Goal: Task Accomplishment & Management: Manage account settings

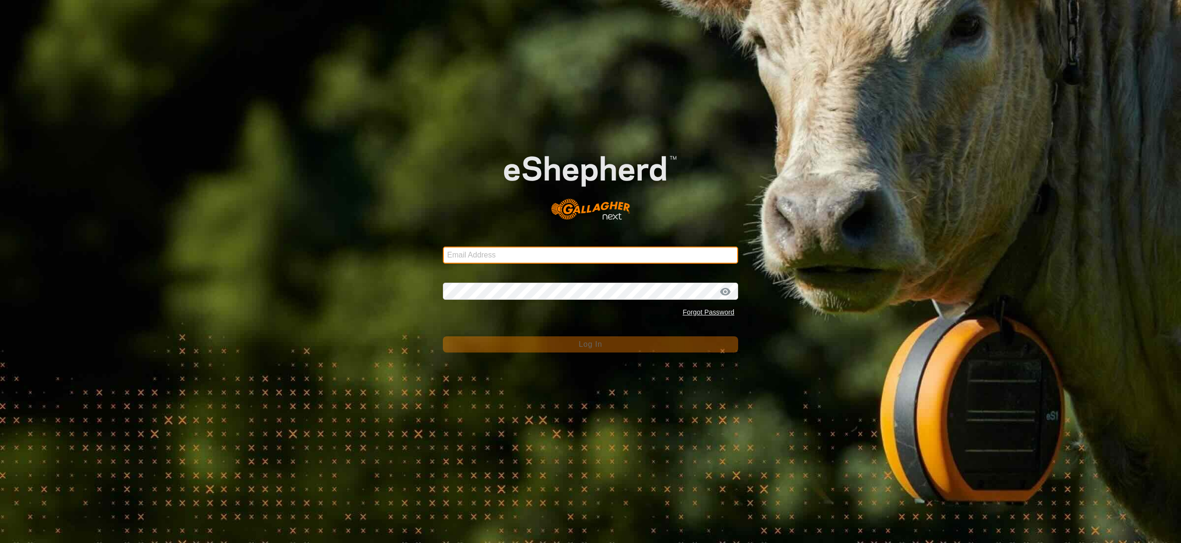
type input "[EMAIL_ADDRESS][DOMAIN_NAME]"
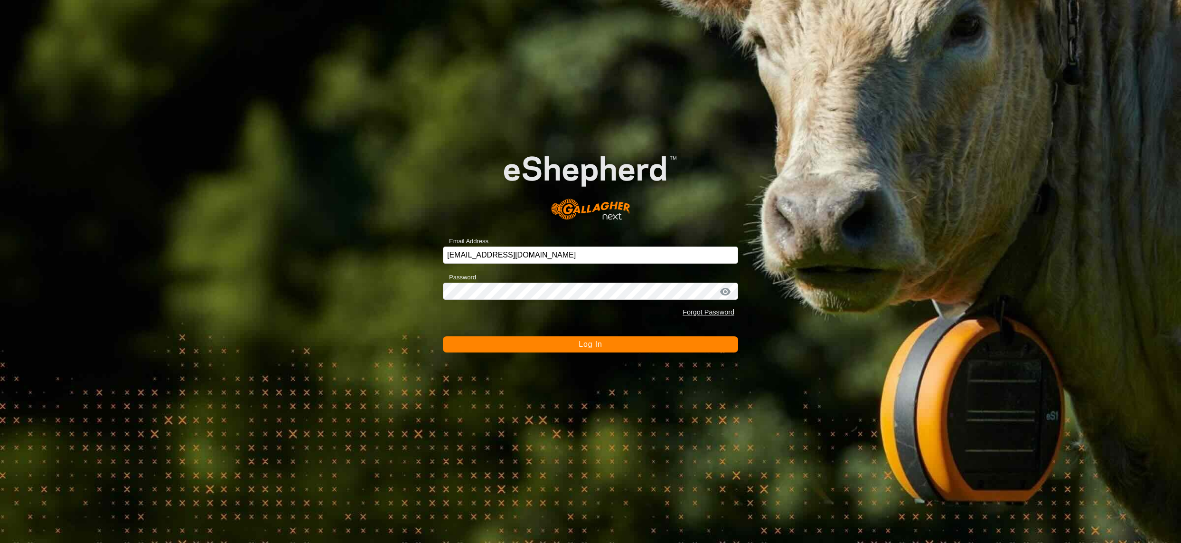
click at [559, 351] on button "Log In" at bounding box center [590, 344] width 295 height 16
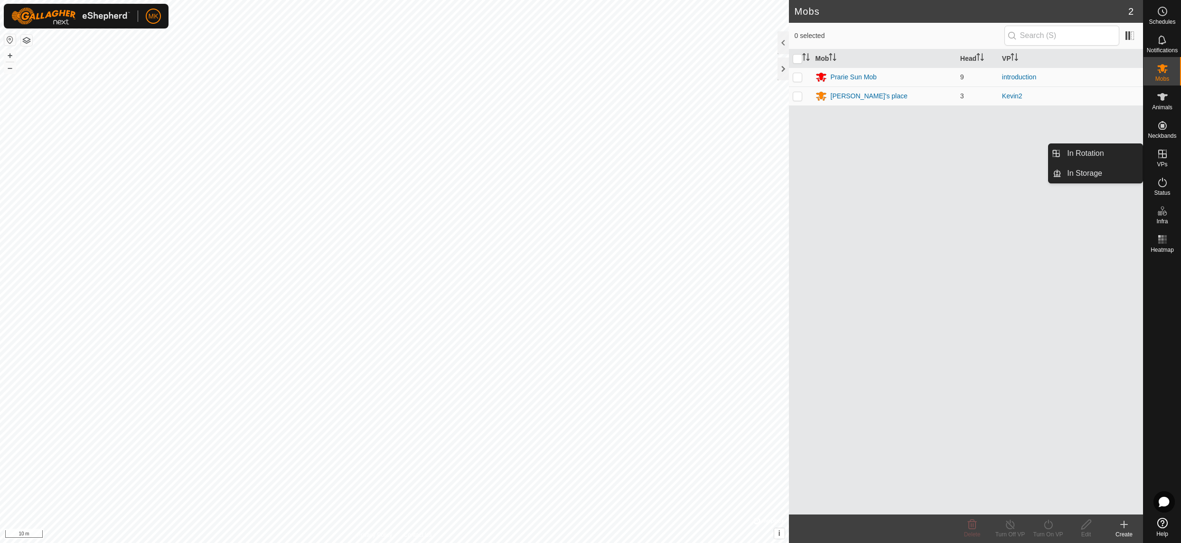
click at [1163, 156] on icon at bounding box center [1163, 154] width 9 height 9
drag, startPoint x: 1099, startPoint y: 158, endPoint x: 1060, endPoint y: 150, distance: 40.2
click at [1099, 158] on link "In Rotation" at bounding box center [1102, 153] width 81 height 19
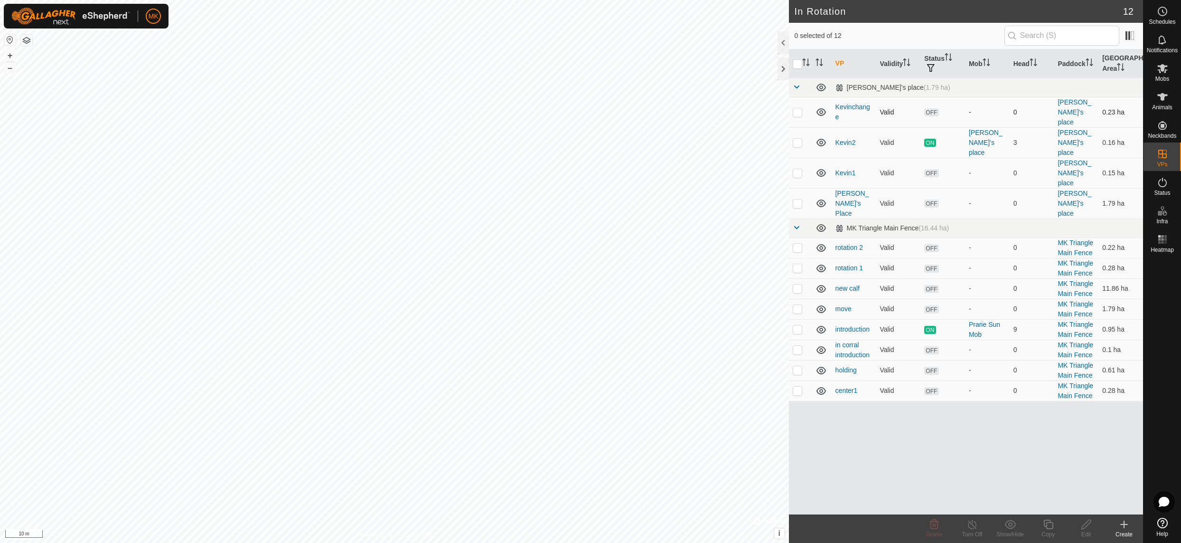
click at [799, 109] on p-checkbox at bounding box center [797, 112] width 9 height 8
checkbox input "true"
click at [1084, 525] on icon at bounding box center [1086, 523] width 9 height 9
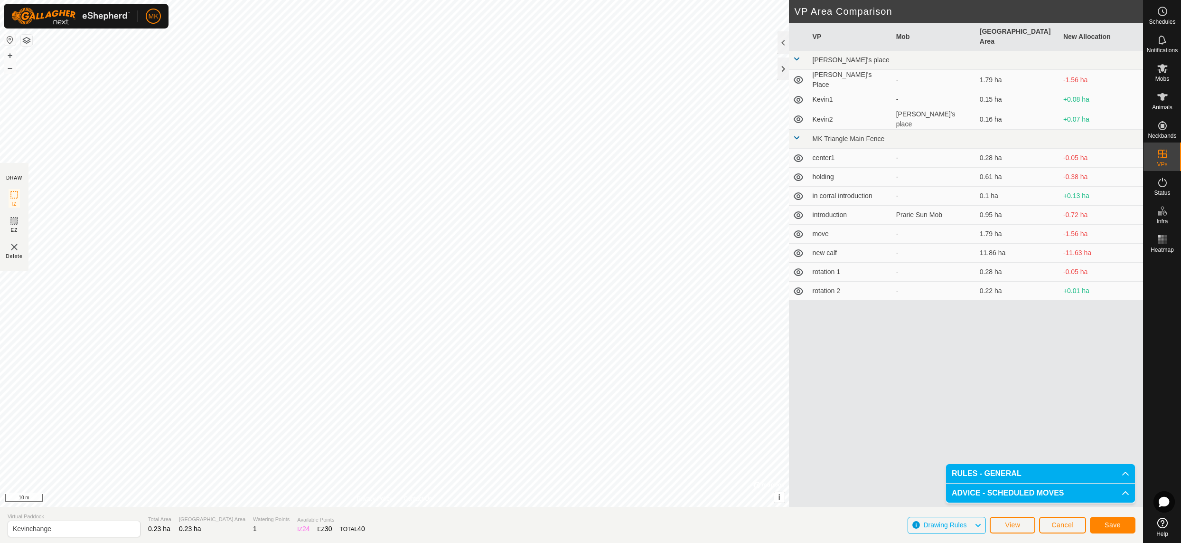
click at [1105, 526] on span "Save" at bounding box center [1113, 525] width 16 height 8
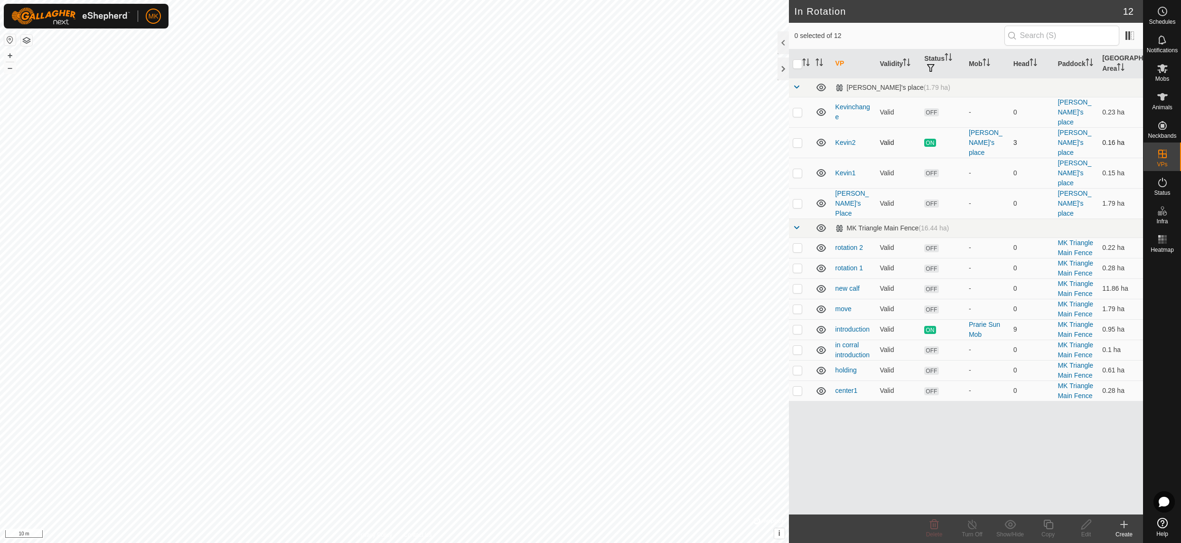
click at [798, 139] on p-checkbox at bounding box center [797, 143] width 9 height 8
checkbox input "false"
click at [796, 169] on p-checkbox at bounding box center [797, 173] width 9 height 8
checkbox input "true"
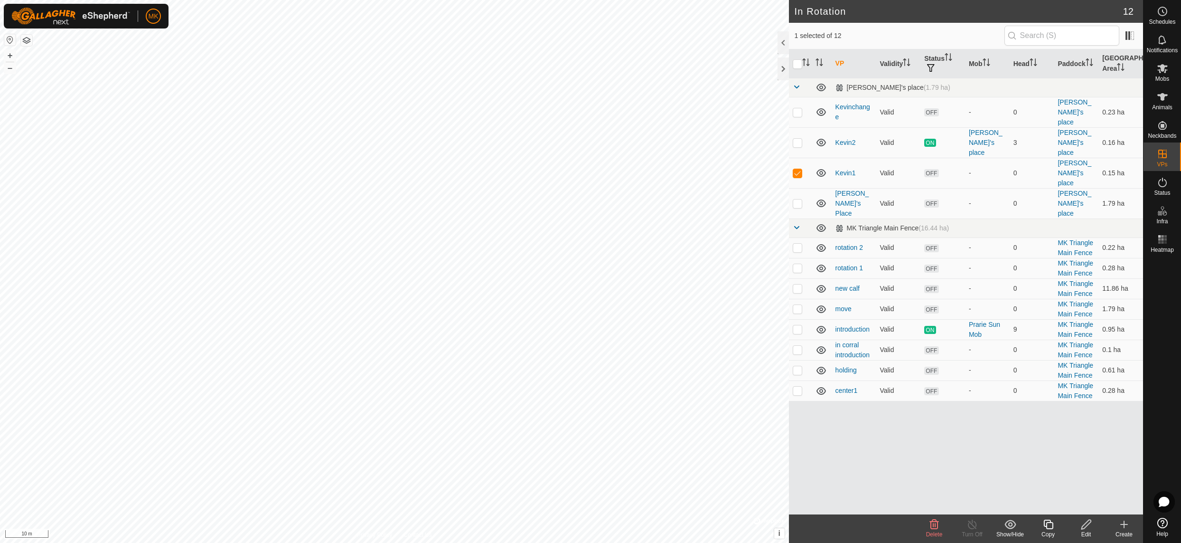
click at [1082, 523] on icon at bounding box center [1087, 524] width 12 height 11
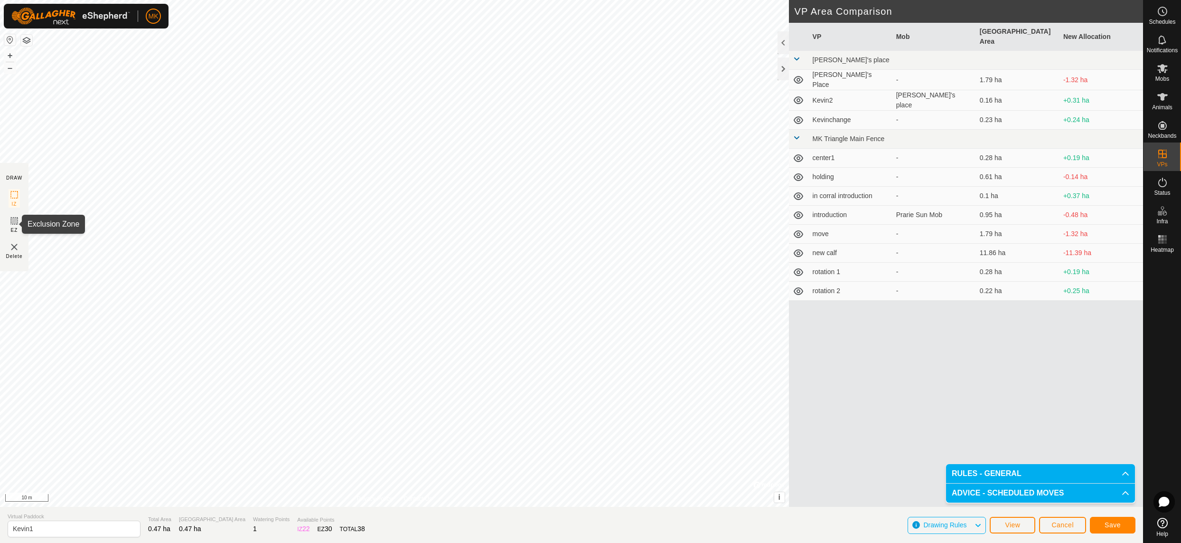
click at [12, 222] on icon at bounding box center [14, 220] width 11 height 11
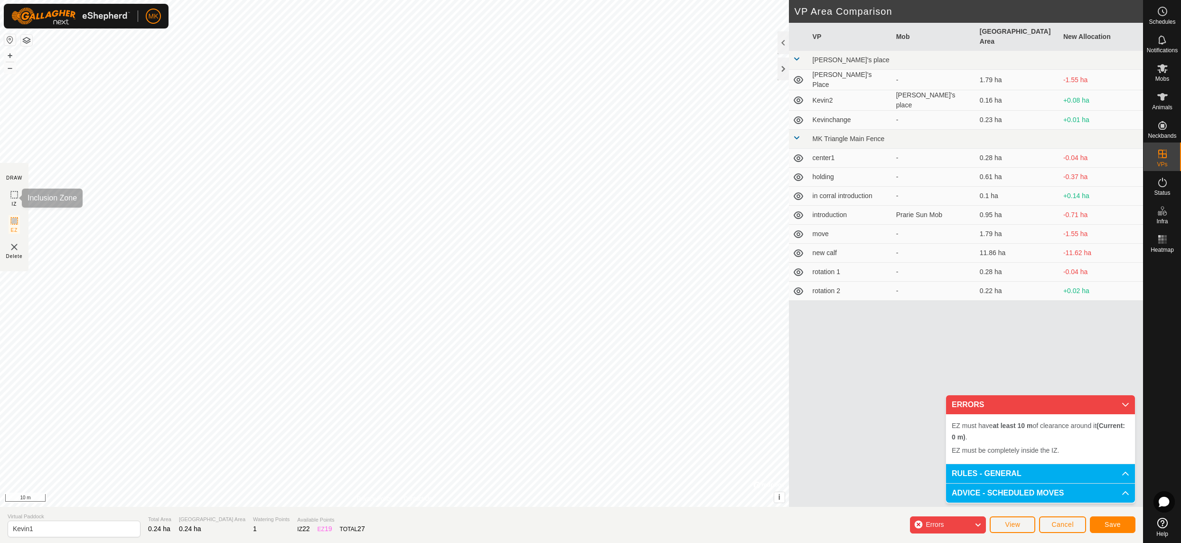
click at [11, 196] on icon at bounding box center [14, 194] width 11 height 11
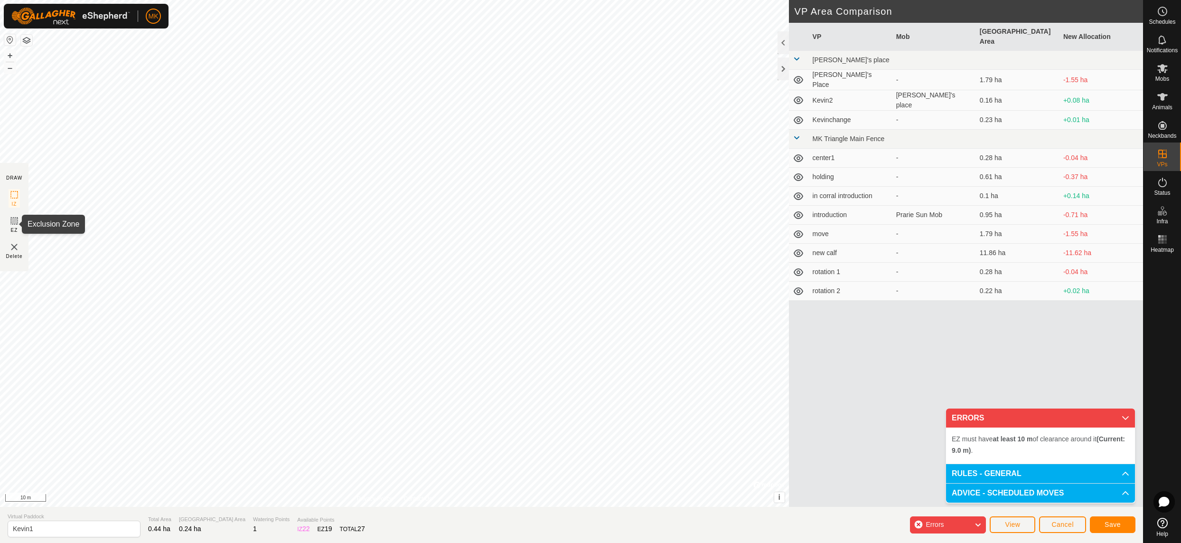
click at [14, 223] on icon at bounding box center [14, 220] width 11 height 11
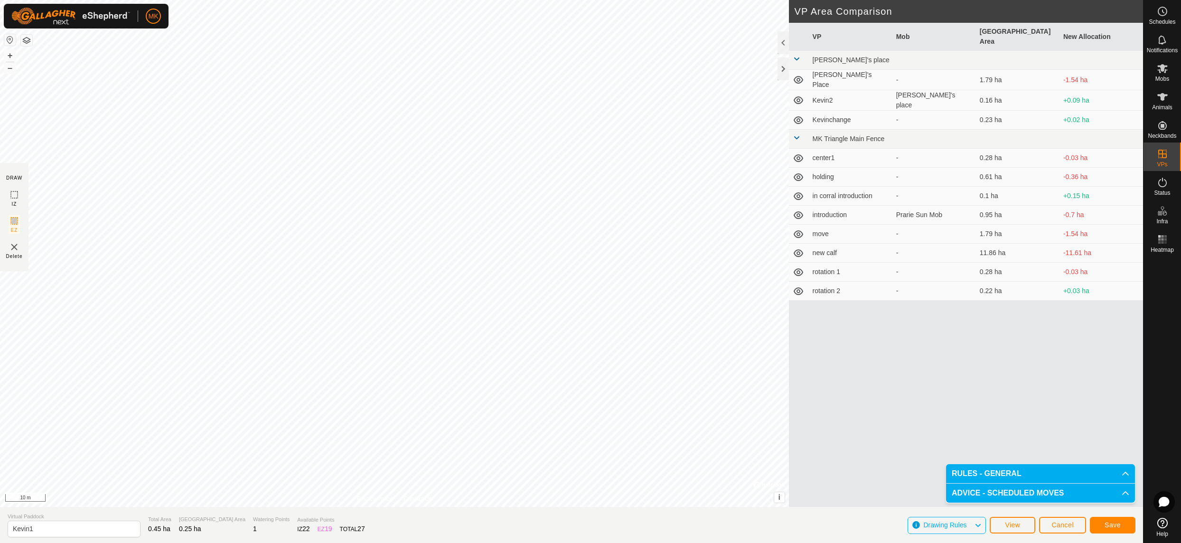
click at [1108, 523] on span "Save" at bounding box center [1113, 525] width 16 height 8
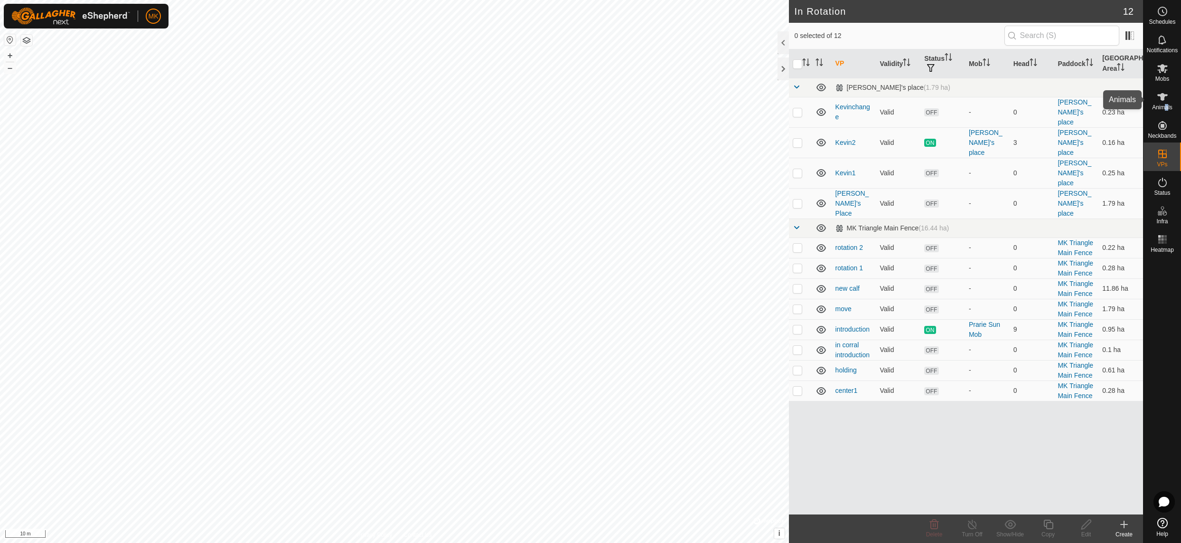
click at [1167, 107] on span "Animals" at bounding box center [1162, 107] width 20 height 6
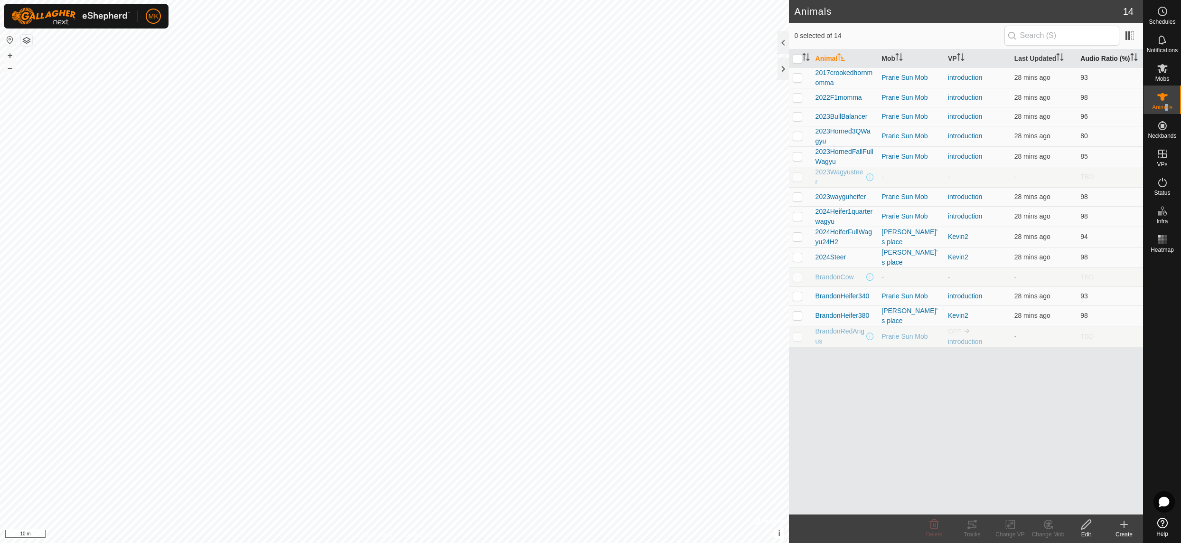
click at [1105, 58] on th "Audio Ratio (%)" at bounding box center [1110, 58] width 66 height 19
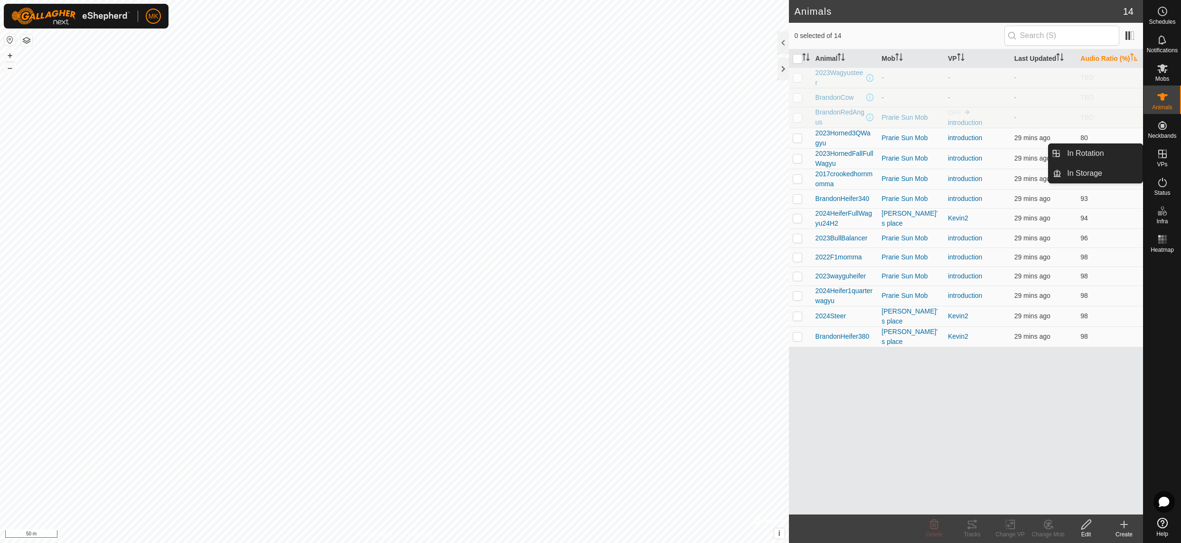
click at [1157, 155] on icon at bounding box center [1162, 153] width 11 height 11
click at [1090, 151] on link "In Rotation" at bounding box center [1102, 153] width 81 height 19
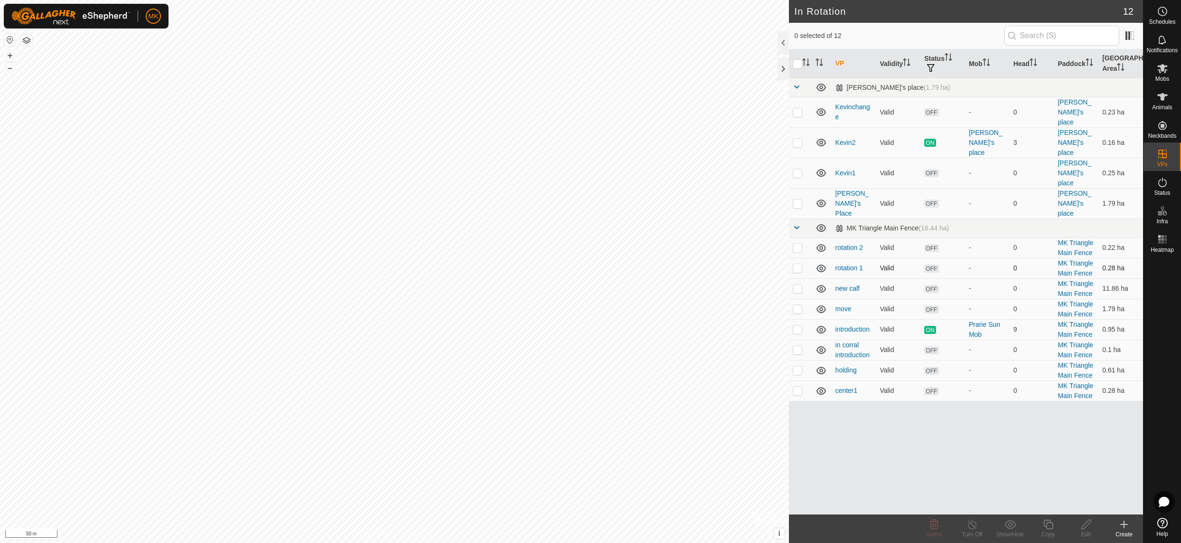
click at [798, 264] on p-checkbox at bounding box center [797, 268] width 9 height 8
checkbox input "true"
click at [1086, 526] on icon at bounding box center [1087, 524] width 12 height 11
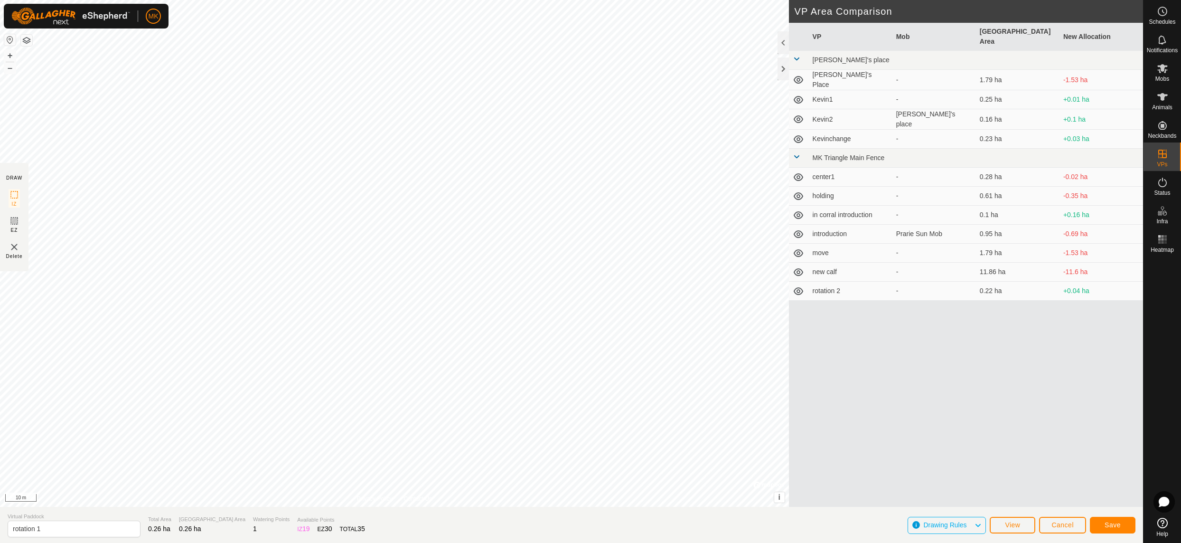
click at [1109, 524] on span "Save" at bounding box center [1113, 525] width 16 height 8
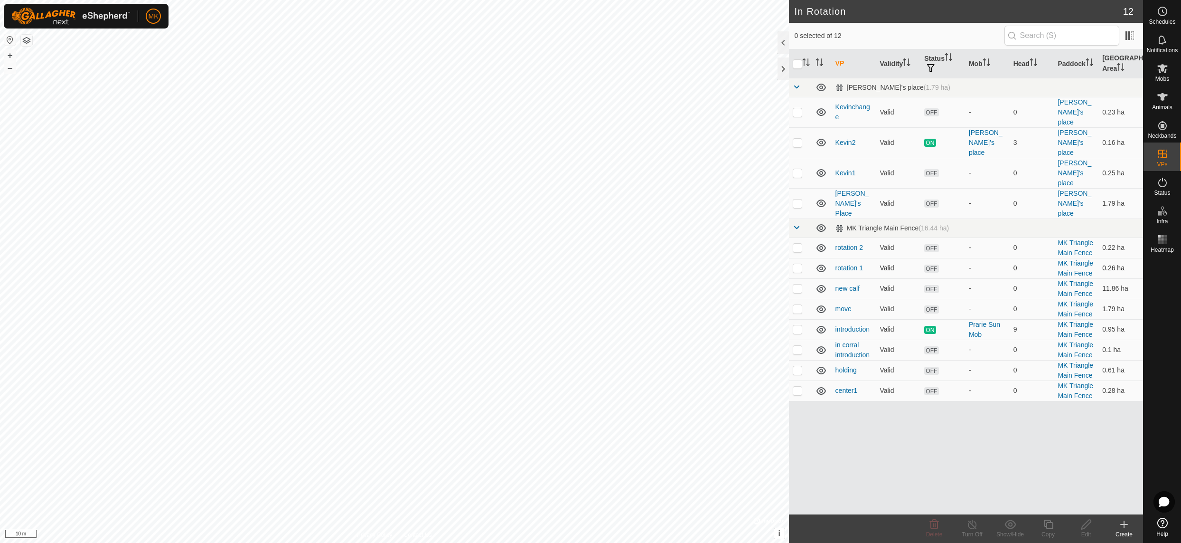
click at [799, 264] on p-checkbox at bounding box center [797, 268] width 9 height 8
click at [798, 264] on p-checkbox at bounding box center [797, 268] width 9 height 8
checkbox input "false"
click at [797, 244] on p-checkbox at bounding box center [797, 248] width 9 height 8
checkbox input "true"
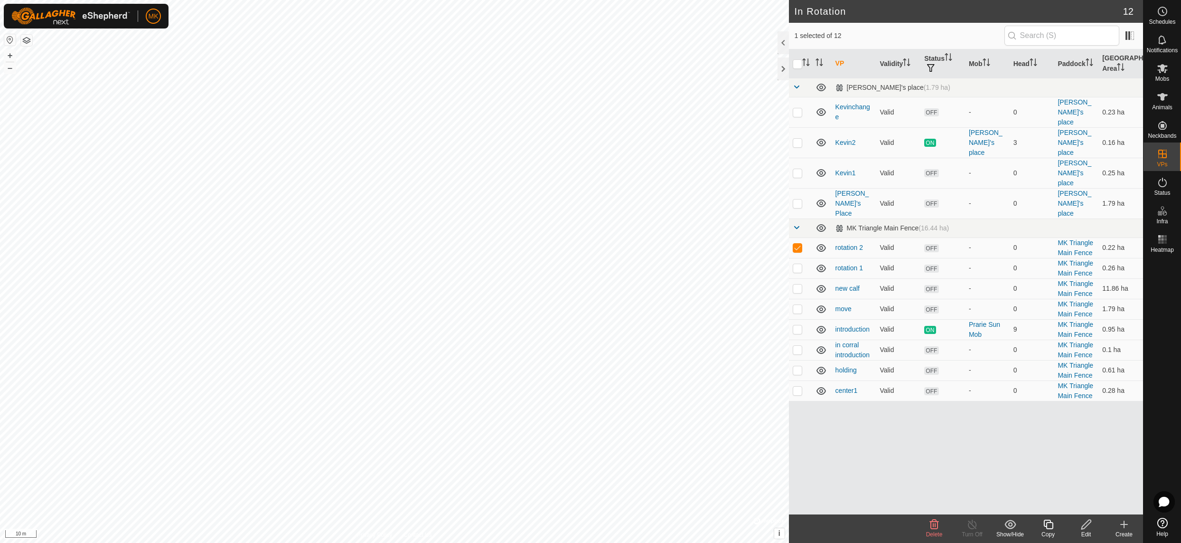
click at [1087, 530] on div "Edit" at bounding box center [1086, 534] width 38 height 9
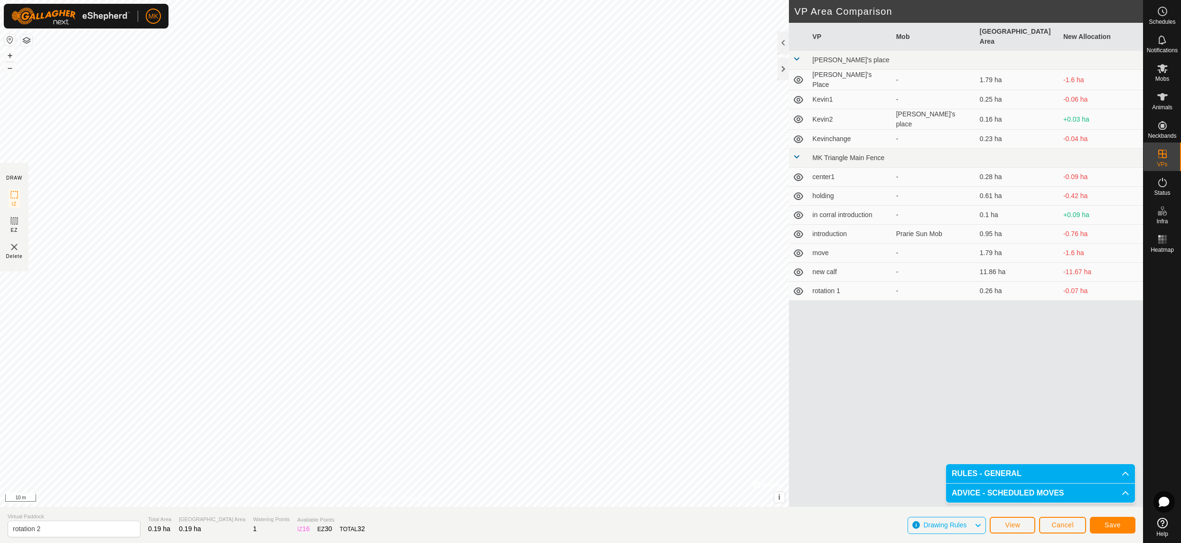
click at [1110, 528] on button "Save" at bounding box center [1113, 525] width 46 height 17
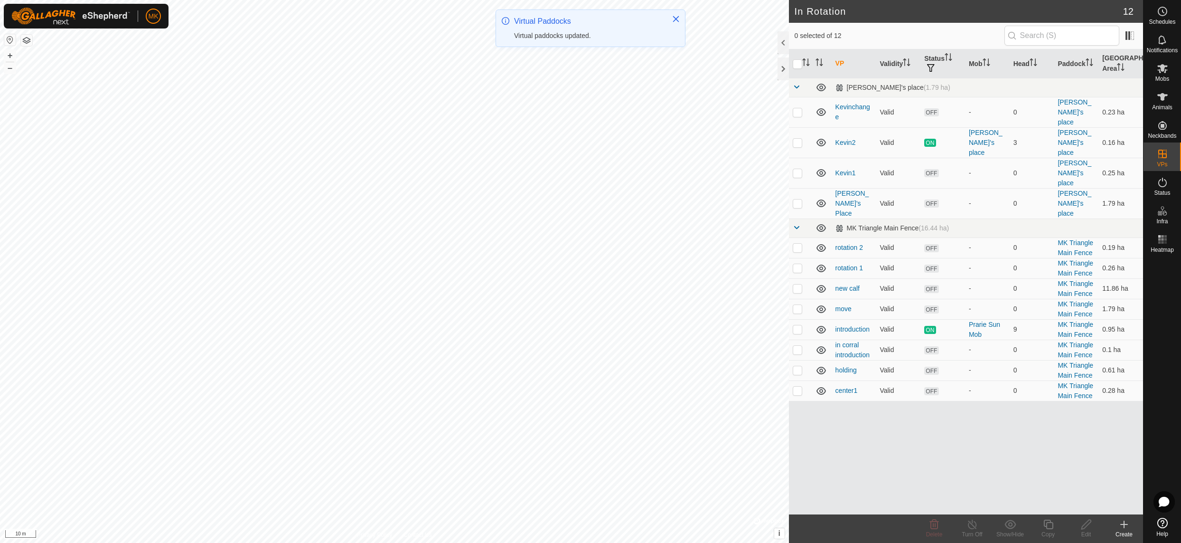
click at [801, 387] on p-checkbox at bounding box center [797, 391] width 9 height 8
checkbox input "true"
click at [1085, 526] on icon at bounding box center [1087, 524] width 12 height 11
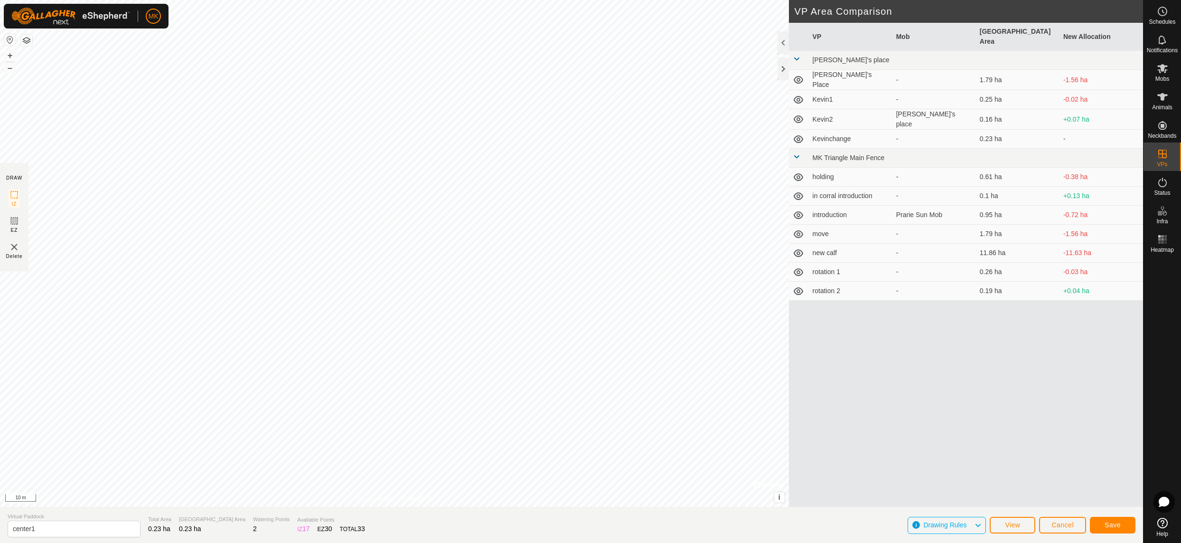
click at [1115, 524] on span "Save" at bounding box center [1113, 525] width 16 height 8
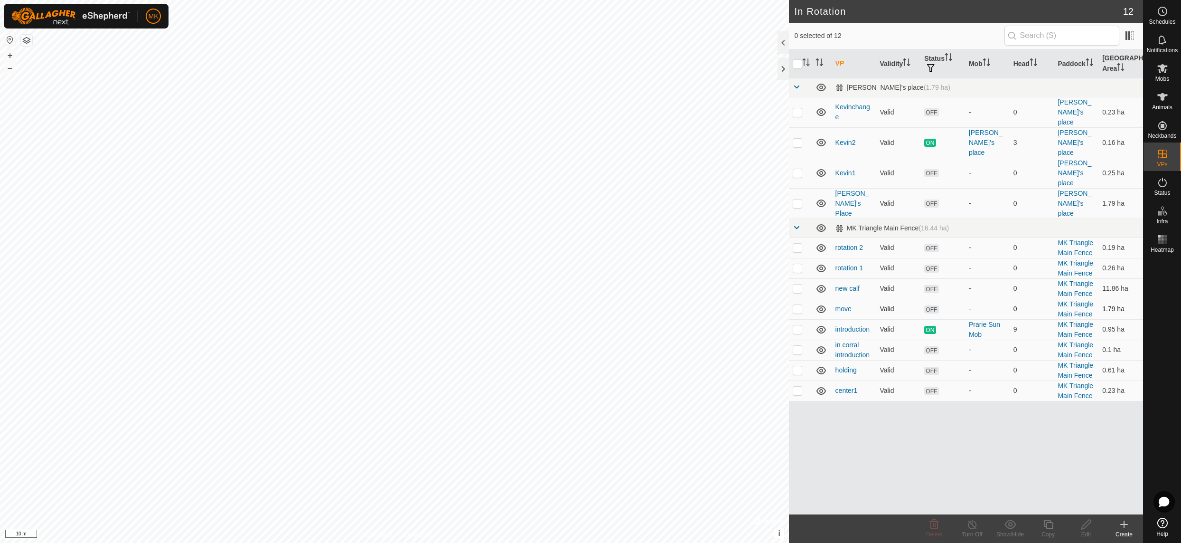
checkbox input "true"
click at [1090, 527] on icon at bounding box center [1087, 524] width 12 height 11
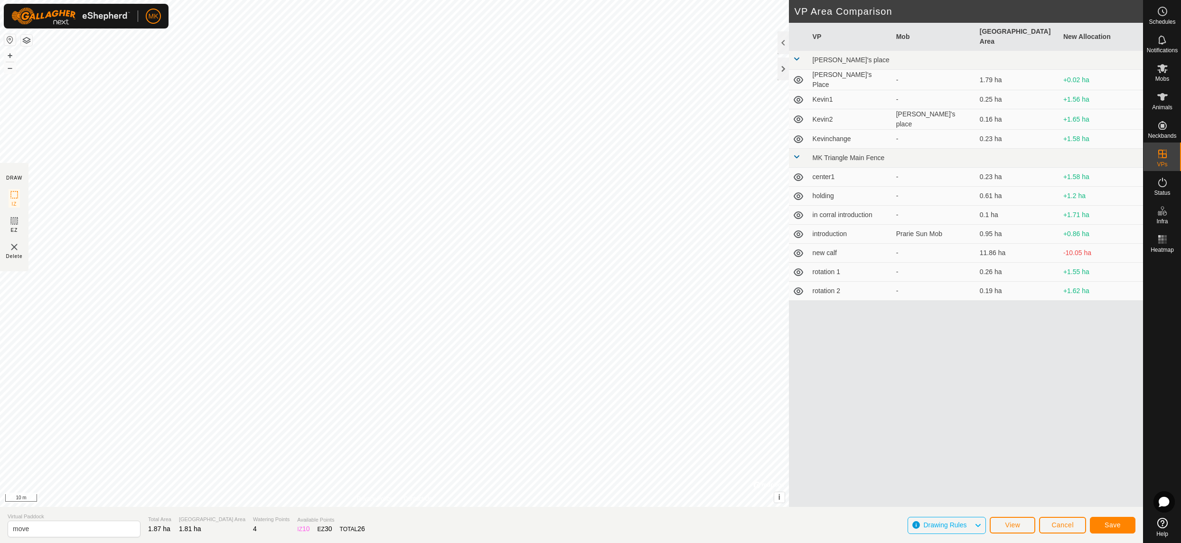
click at [1112, 526] on span "Save" at bounding box center [1113, 525] width 16 height 8
